Goal: Task Accomplishment & Management: Manage account settings

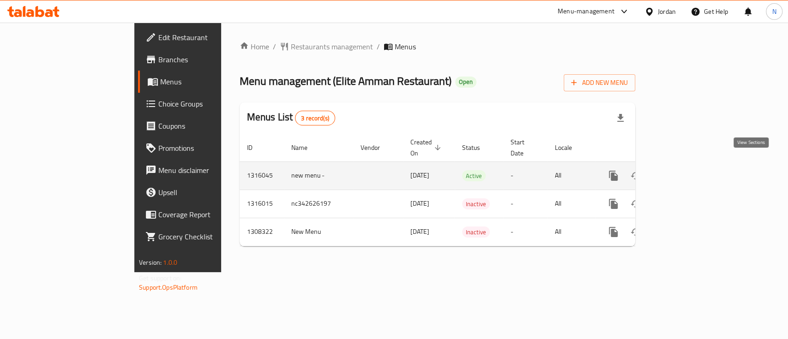
click at [685, 170] on icon "enhanced table" at bounding box center [679, 175] width 11 height 11
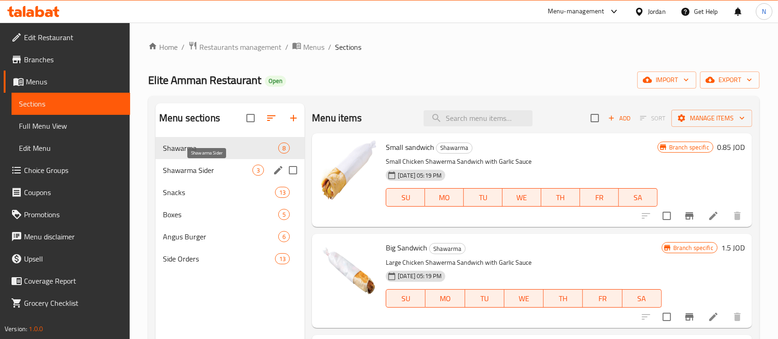
click at [208, 168] on span "Shawarma Sider" at bounding box center [208, 170] width 90 height 11
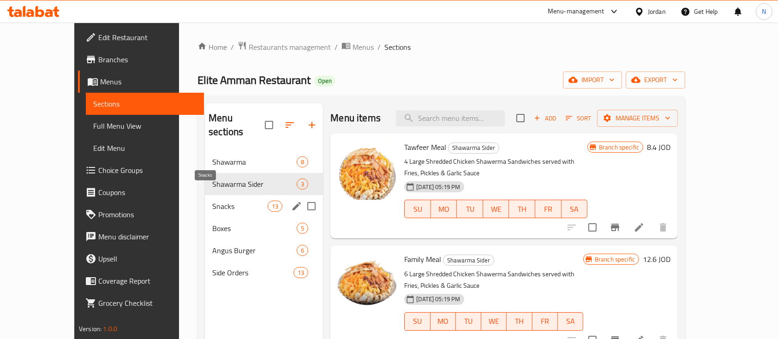
click at [212, 201] on span "Snacks" at bounding box center [239, 206] width 55 height 11
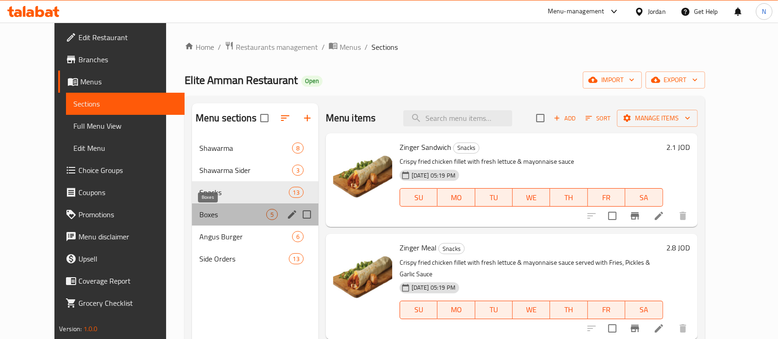
click at [204, 210] on span "Boxes" at bounding box center [232, 214] width 67 height 11
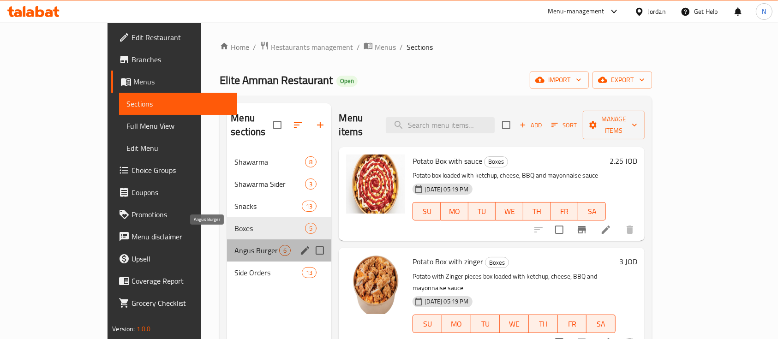
click at [234, 245] on span "Angus Burger" at bounding box center [256, 250] width 45 height 11
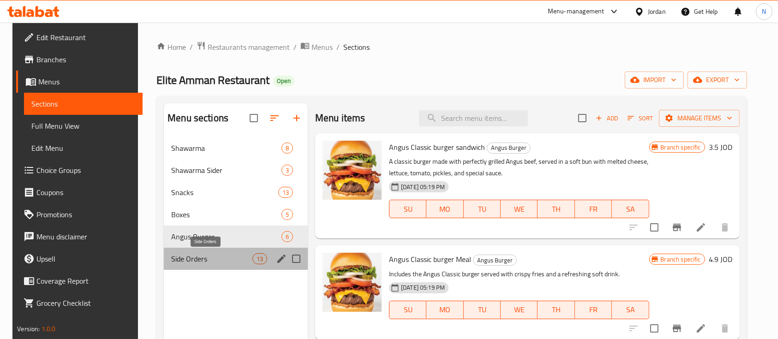
click at [194, 259] on span "Side Orders" at bounding box center [211, 258] width 81 height 11
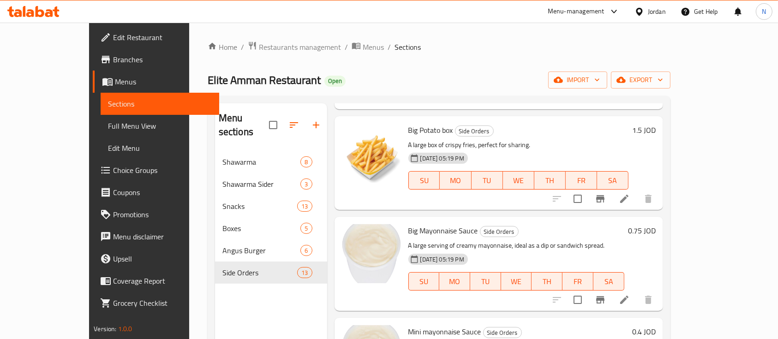
scroll to position [994, 0]
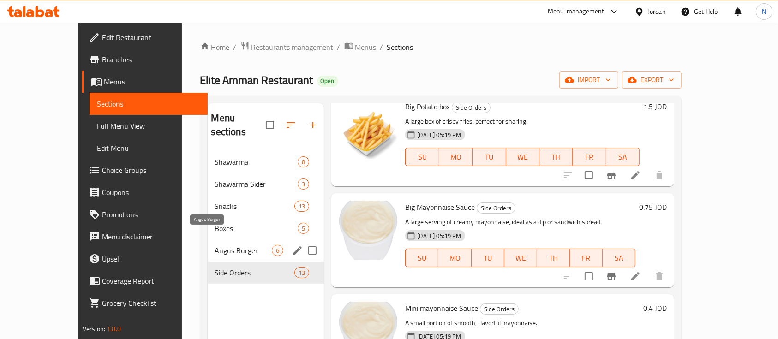
click at [229, 245] on span "Angus Burger" at bounding box center [243, 250] width 57 height 11
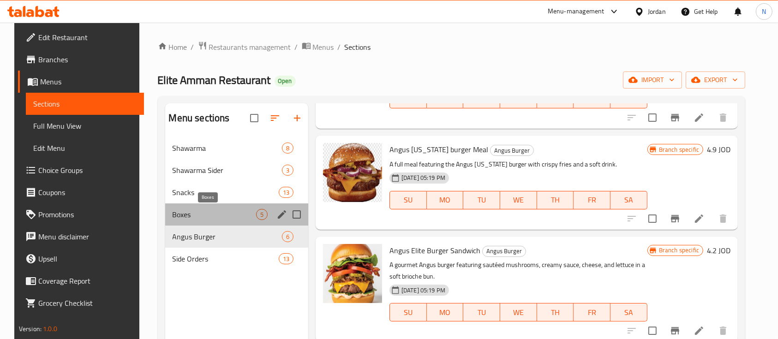
click at [225, 213] on span "Boxes" at bounding box center [215, 214] width 84 height 11
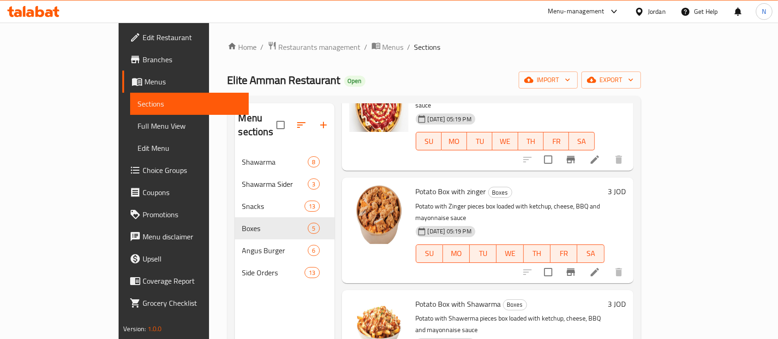
scroll to position [123, 0]
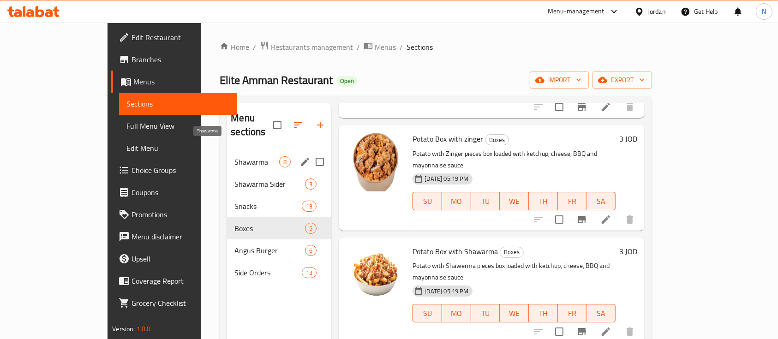
click at [245, 156] on span "Shawarma" at bounding box center [256, 161] width 45 height 11
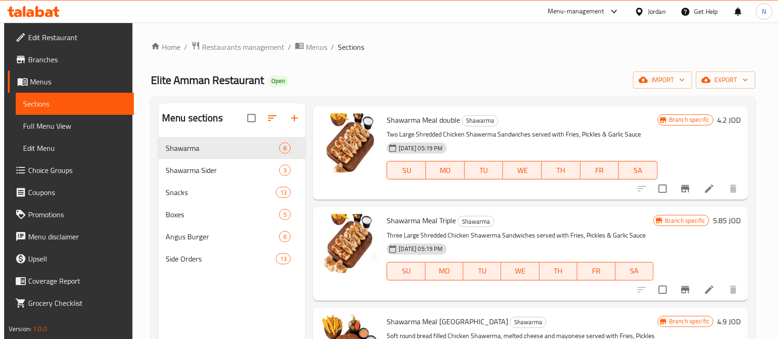
scroll to position [513, 0]
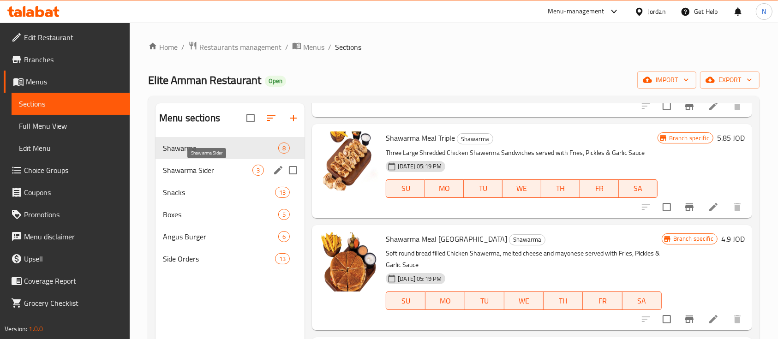
click at [203, 169] on span "Shawarma Sider" at bounding box center [208, 170] width 90 height 11
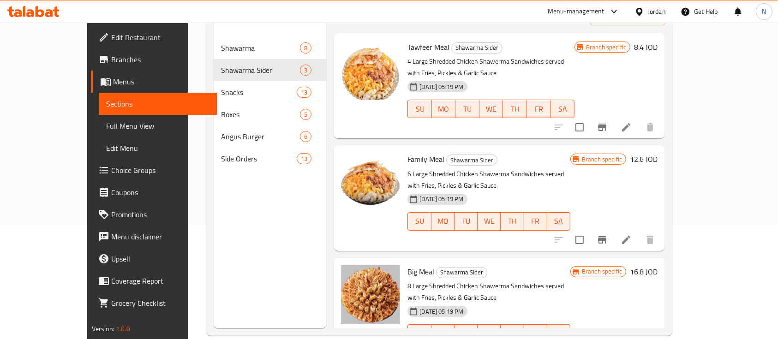
scroll to position [129, 0]
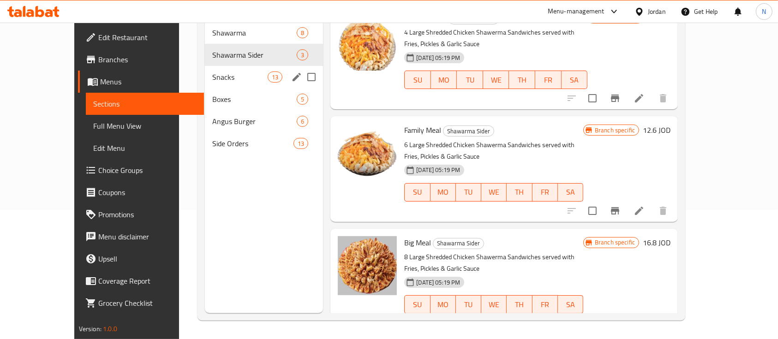
click at [205, 72] on div "Snacks 13" at bounding box center [264, 77] width 118 height 22
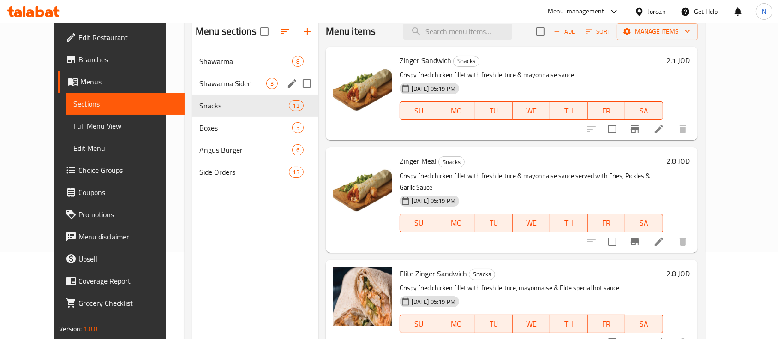
scroll to position [67, 0]
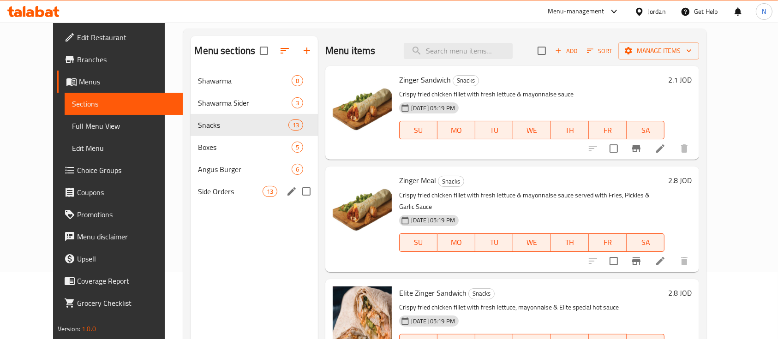
click at [191, 184] on div "Side Orders 13" at bounding box center [254, 191] width 127 height 22
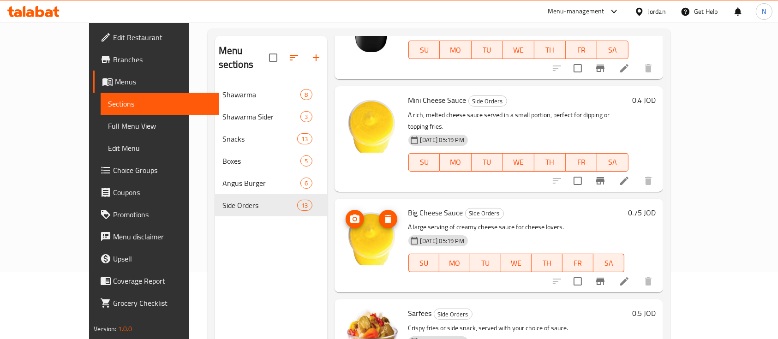
scroll to position [369, 0]
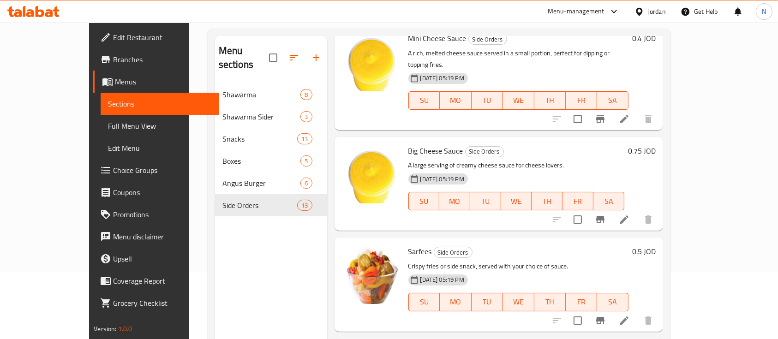
click at [49, 6] on icon at bounding box center [33, 11] width 52 height 11
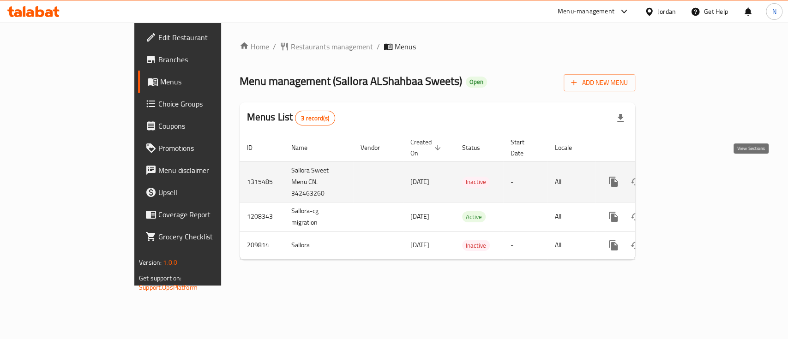
click at [691, 174] on link "enhanced table" at bounding box center [680, 182] width 22 height 22
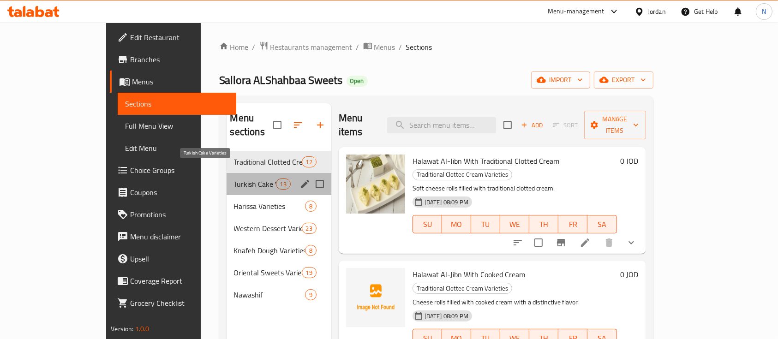
click at [234, 179] on span "Turkish Cake Varieties" at bounding box center [255, 184] width 42 height 11
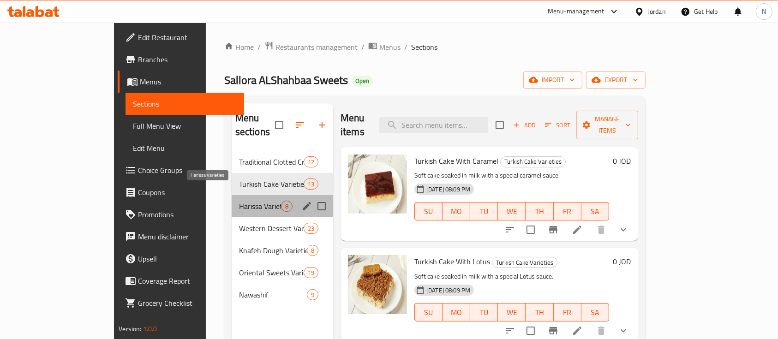
click at [239, 201] on span "Harissa Varieties" at bounding box center [260, 206] width 42 height 11
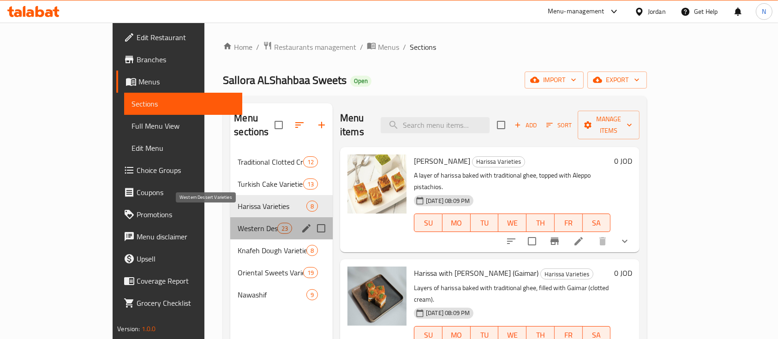
click at [238, 223] on span "Western Dessert Varieties" at bounding box center [257, 228] width 39 height 11
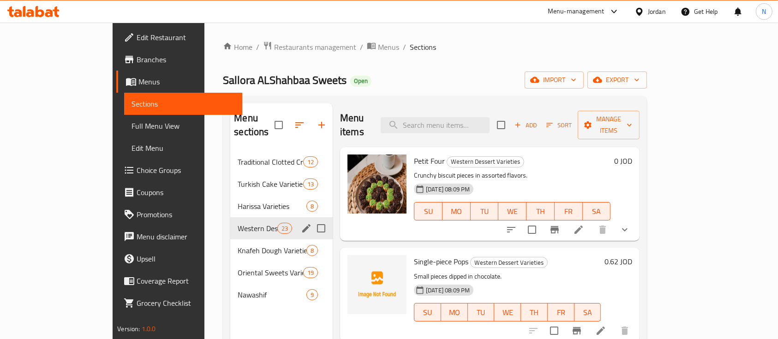
click at [230, 223] on div "Western Dessert Varieties 23" at bounding box center [281, 228] width 102 height 22
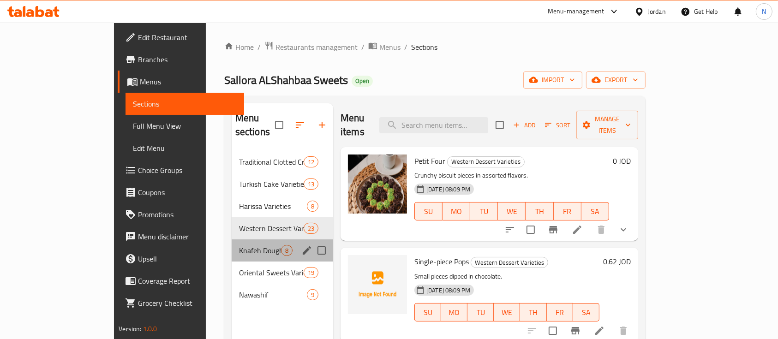
click at [232, 242] on div "Knafeh Dough Varieties 8" at bounding box center [283, 251] width 102 height 22
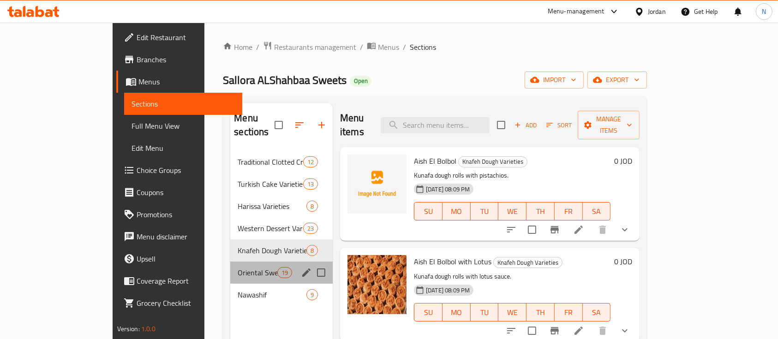
click at [230, 265] on div "Oriental Sweets Varieties 19" at bounding box center [281, 273] width 102 height 22
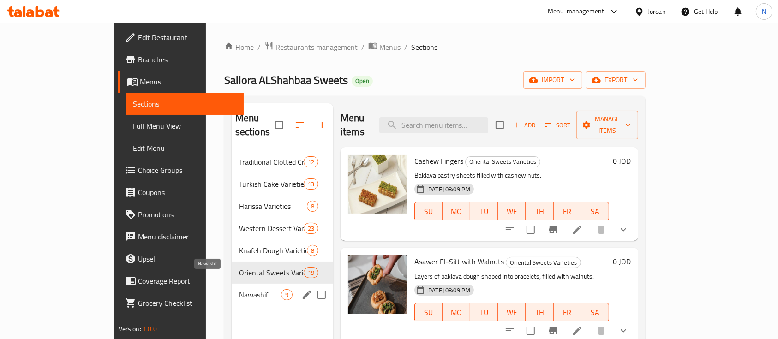
click at [239, 289] on span "Nawashif" at bounding box center [260, 294] width 42 height 11
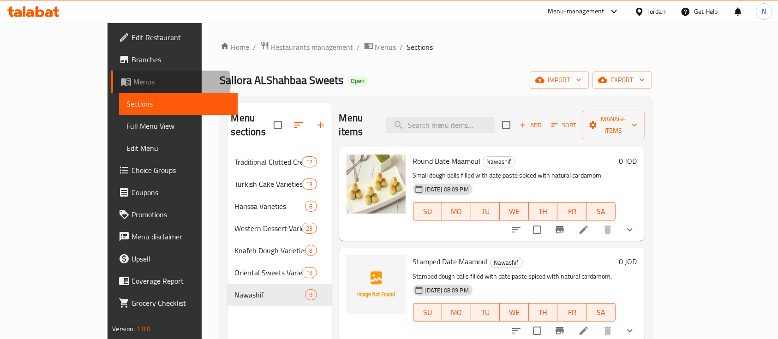
click at [133, 84] on span "Menus" at bounding box center [181, 81] width 97 height 11
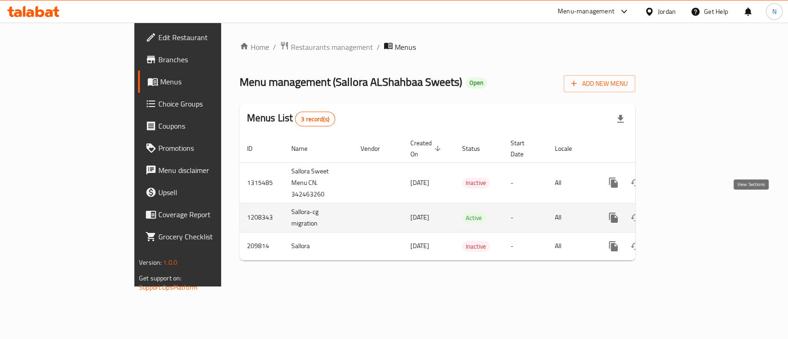
click at [691, 207] on link "enhanced table" at bounding box center [680, 218] width 22 height 22
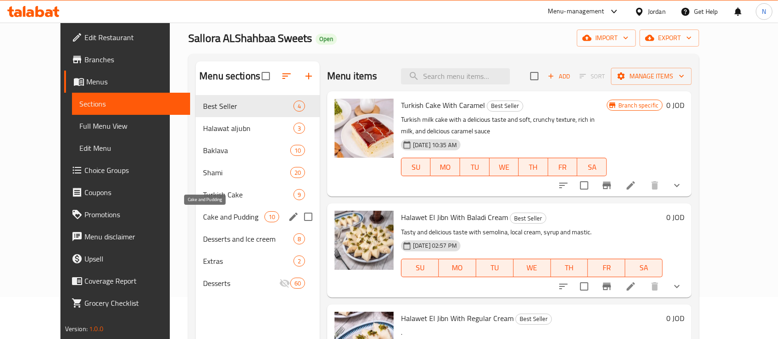
scroll to position [61, 0]
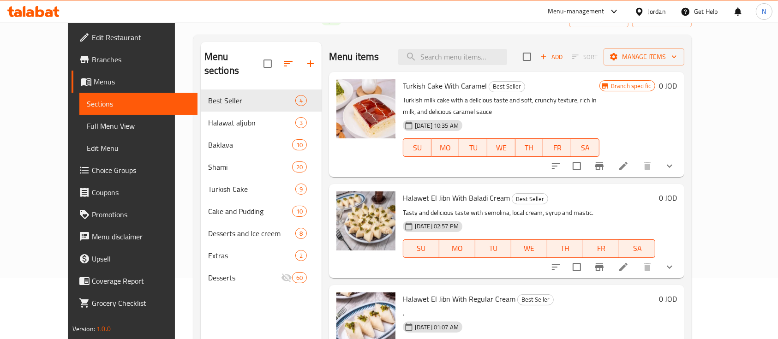
click at [94, 84] on span "Menus" at bounding box center [142, 81] width 97 height 11
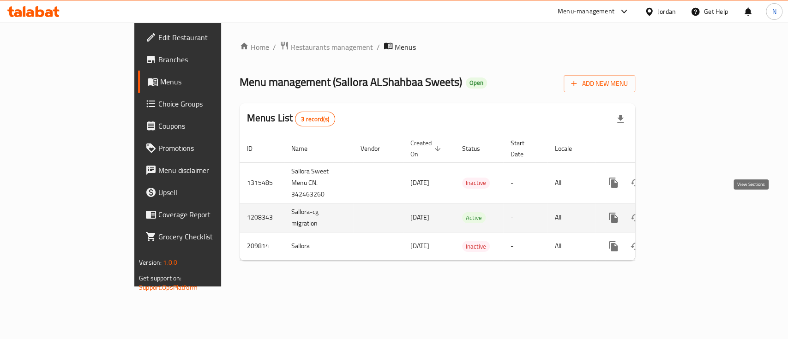
click at [691, 207] on link "enhanced table" at bounding box center [680, 218] width 22 height 22
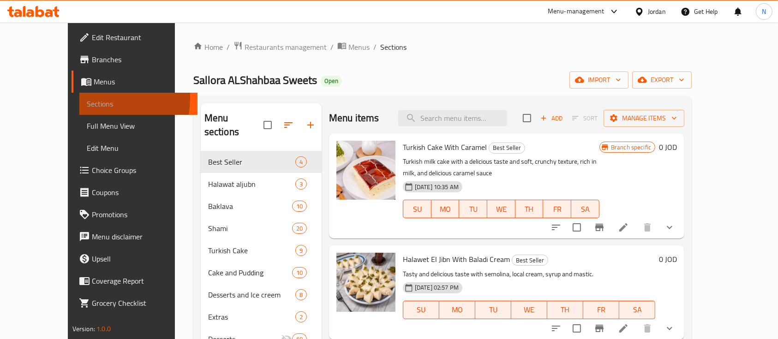
click at [87, 98] on span "Sections" at bounding box center [139, 103] width 104 height 11
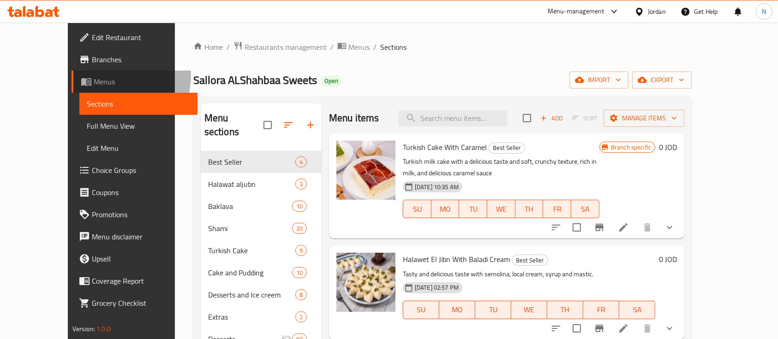
click at [72, 76] on link "Menus" at bounding box center [135, 82] width 126 height 22
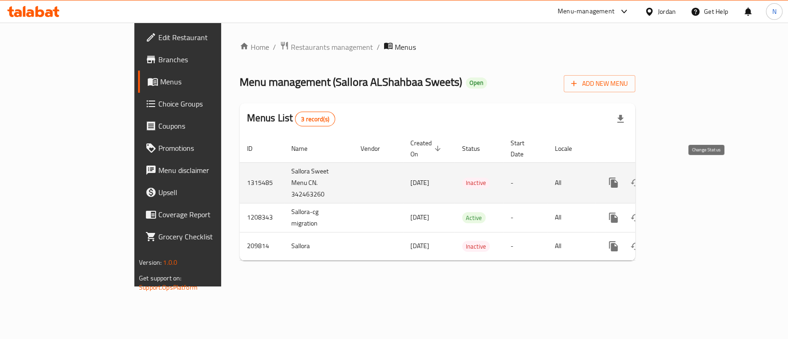
click at [641, 179] on icon "enhanced table" at bounding box center [636, 182] width 10 height 7
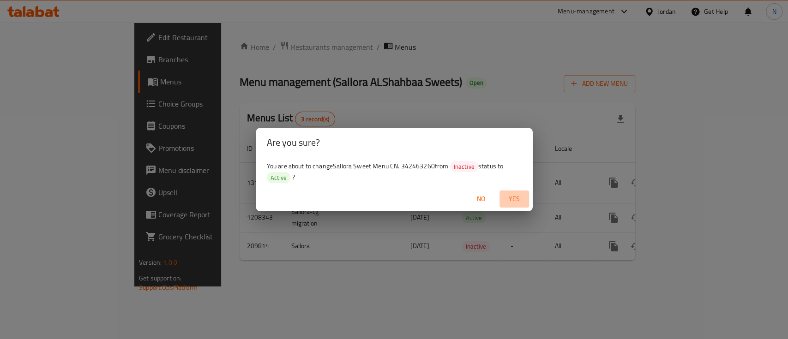
click at [517, 198] on span "Yes" at bounding box center [514, 199] width 22 height 12
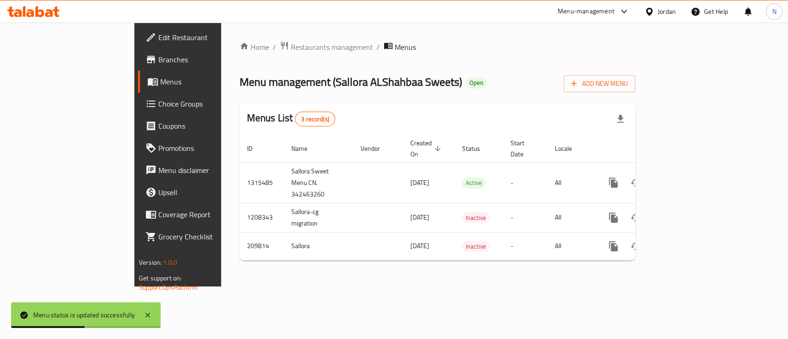
click at [44, 11] on icon at bounding box center [33, 11] width 52 height 11
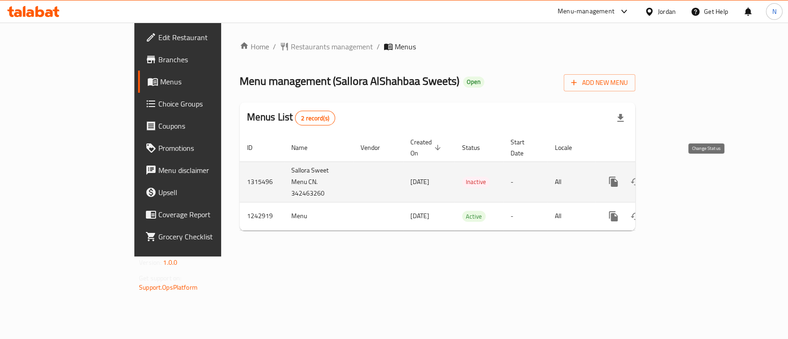
click at [641, 178] on icon "enhanced table" at bounding box center [636, 181] width 10 height 7
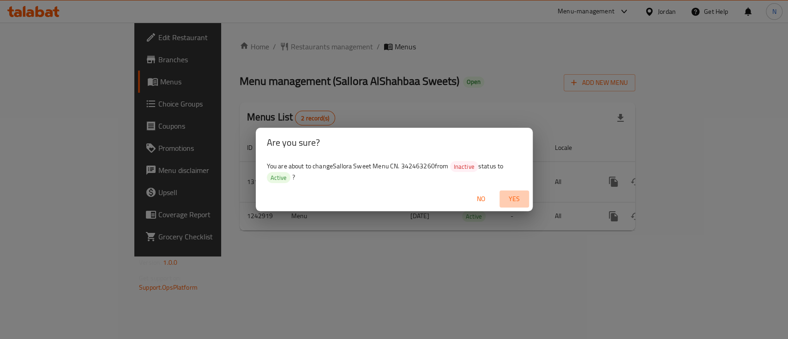
click at [514, 199] on span "Yes" at bounding box center [514, 199] width 22 height 12
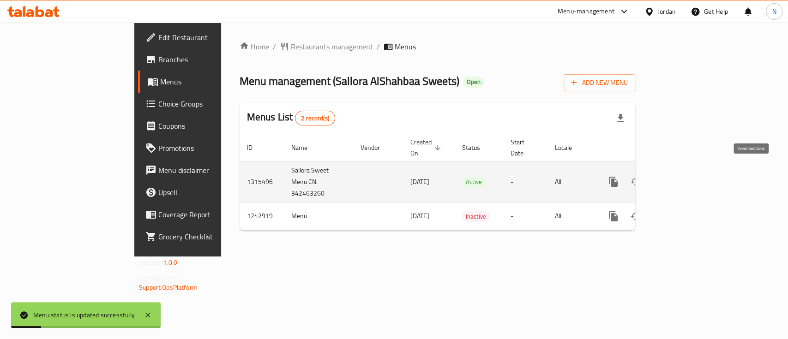
click at [691, 171] on link "enhanced table" at bounding box center [680, 182] width 22 height 22
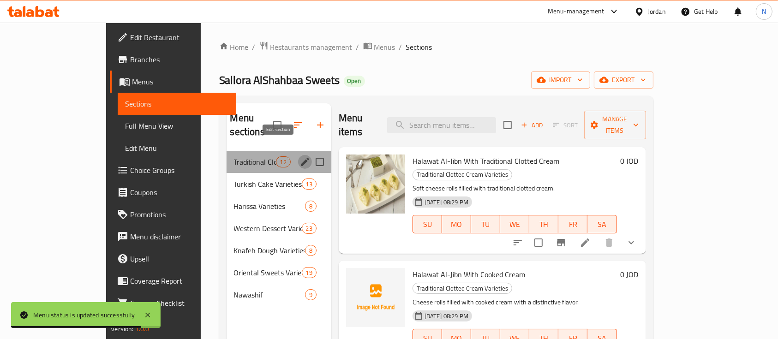
click at [300, 156] on icon "edit" at bounding box center [305, 161] width 11 height 11
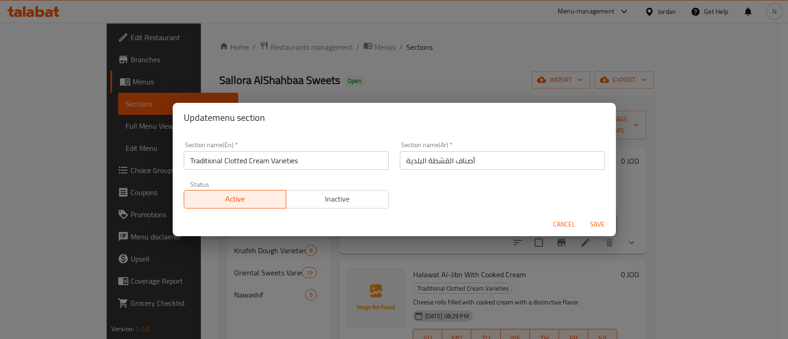
click at [563, 226] on span "Cancel" at bounding box center [564, 225] width 22 height 12
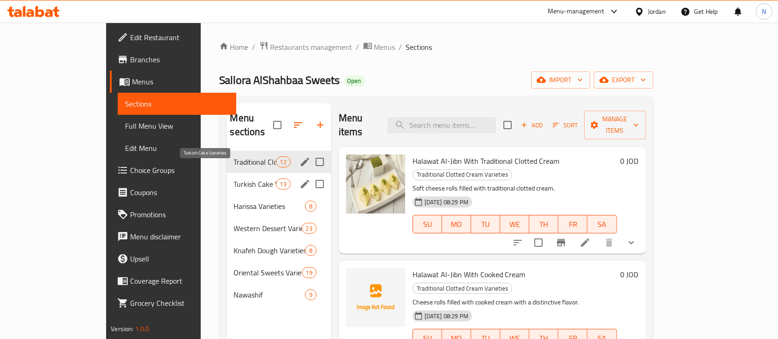
click at [234, 179] on span "Turkish Cake Varieties" at bounding box center [255, 184] width 42 height 11
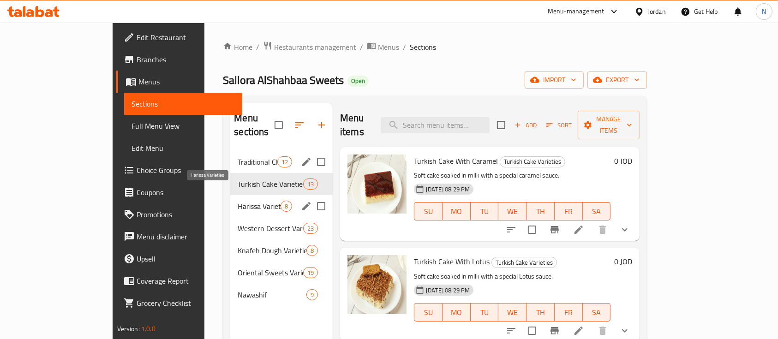
click at [238, 201] on span "Harissa Varieties" at bounding box center [259, 206] width 43 height 11
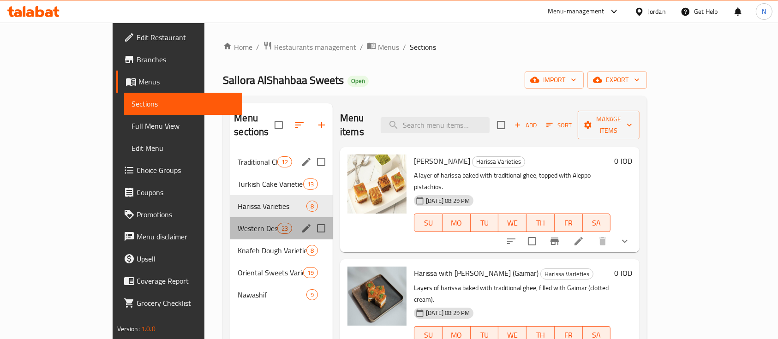
click at [230, 217] on div "Western Dessert Varieties 23" at bounding box center [281, 228] width 102 height 22
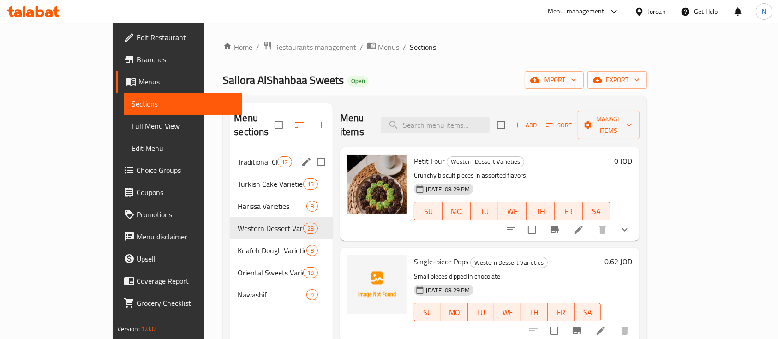
click at [414, 255] on span "Single-piece Pops" at bounding box center [441, 262] width 54 height 14
copy h6 "Single-piece Pops"
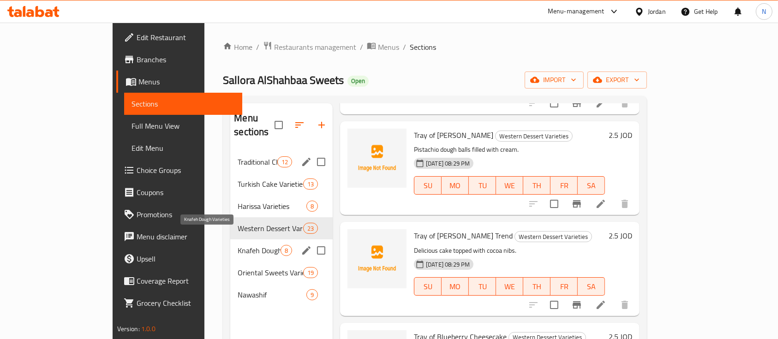
click at [238, 245] on span "Knafeh Dough Varieties" at bounding box center [259, 250] width 43 height 11
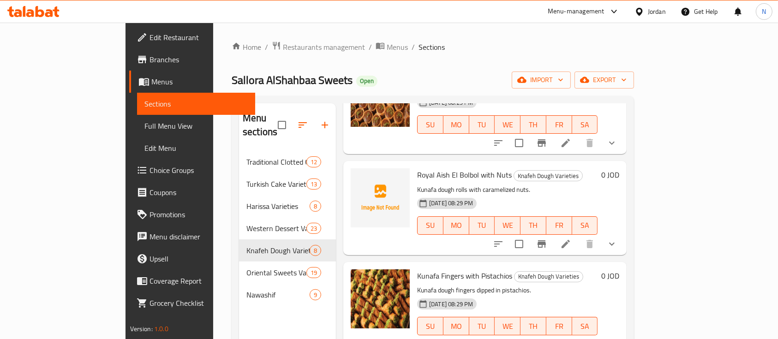
click at [35, 8] on icon at bounding box center [33, 11] width 52 height 11
